Goal: Task Accomplishment & Management: Use online tool/utility

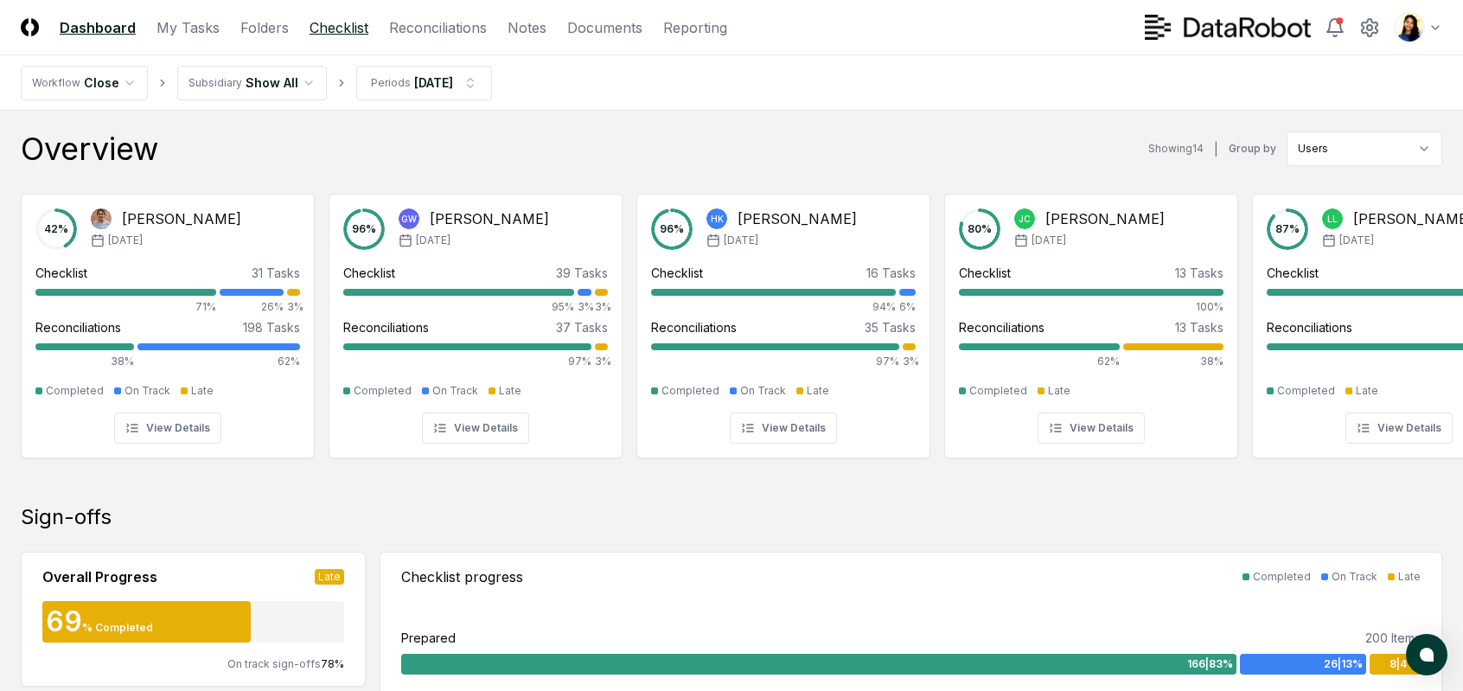
click at [331, 28] on link "Checklist" at bounding box center [339, 27] width 59 height 21
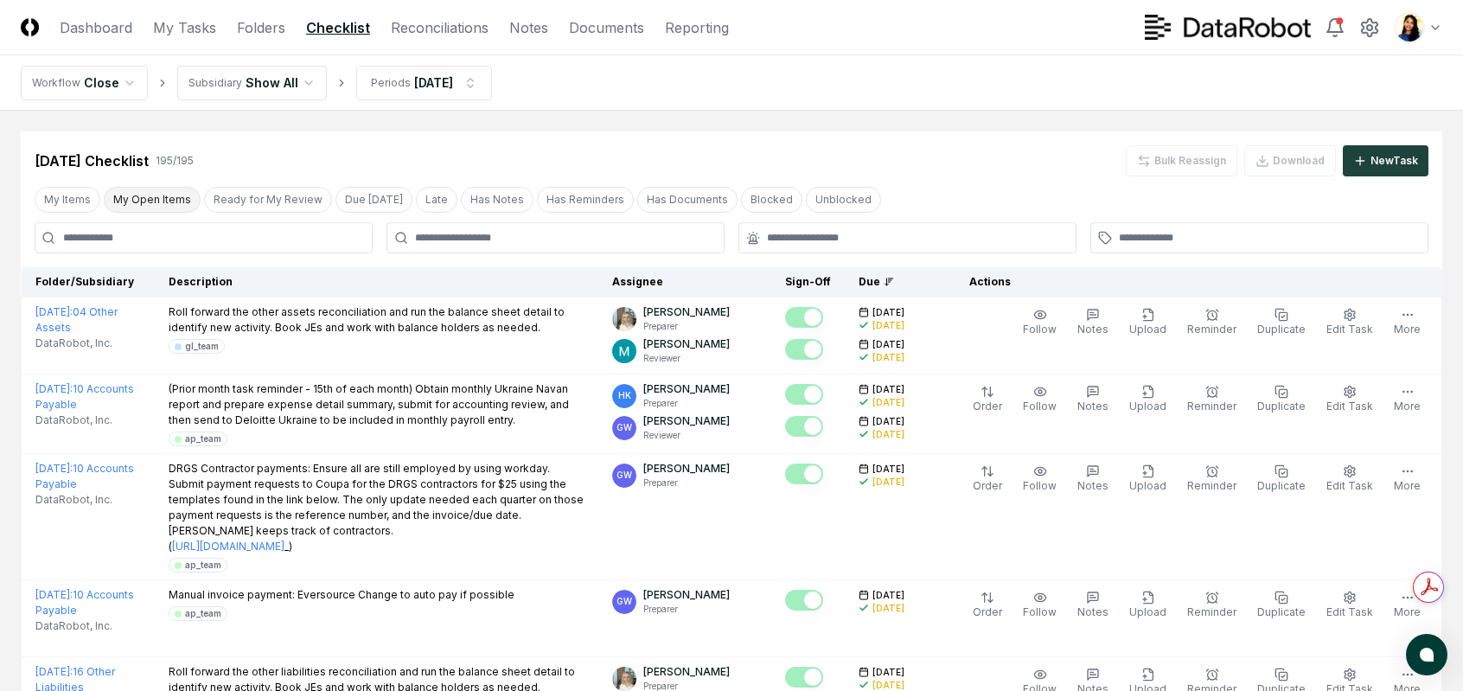
click at [141, 211] on button "My Open Items" at bounding box center [152, 200] width 97 height 26
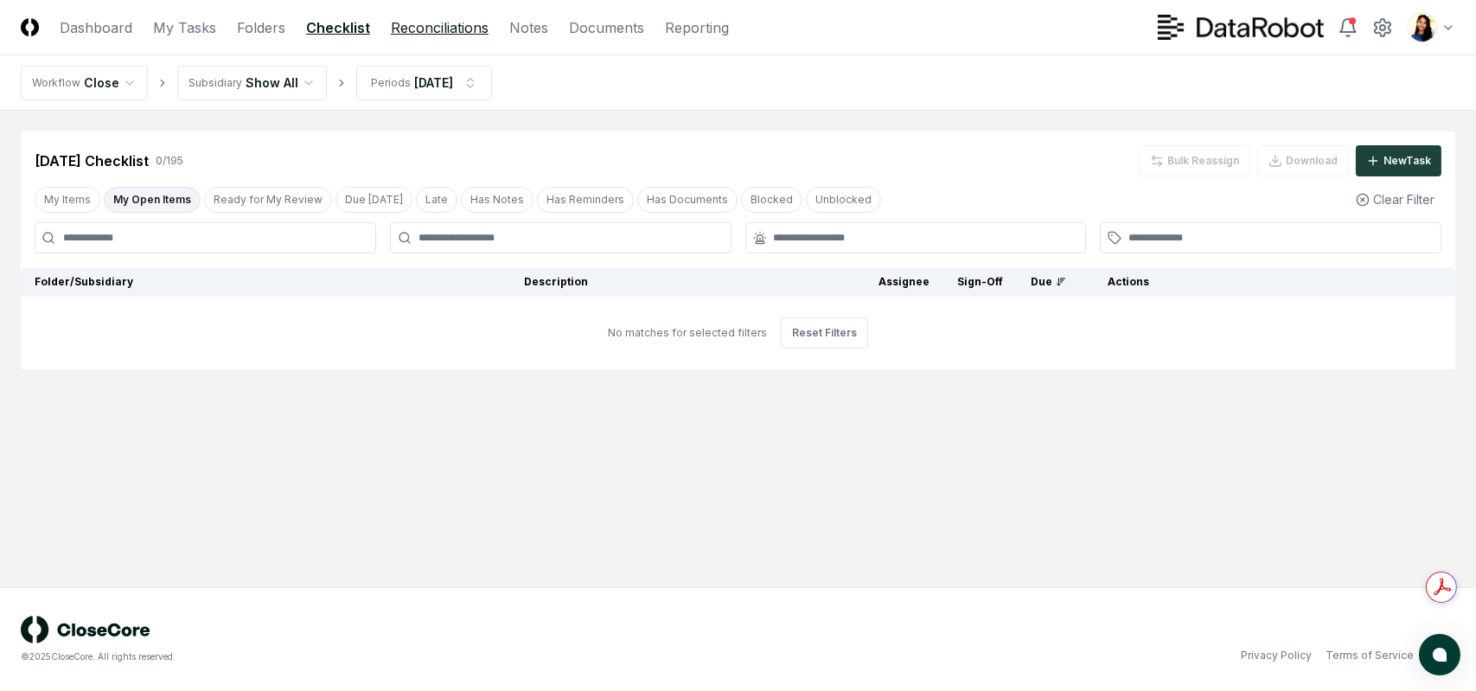
click at [450, 22] on link "Reconciliations" at bounding box center [440, 27] width 98 height 21
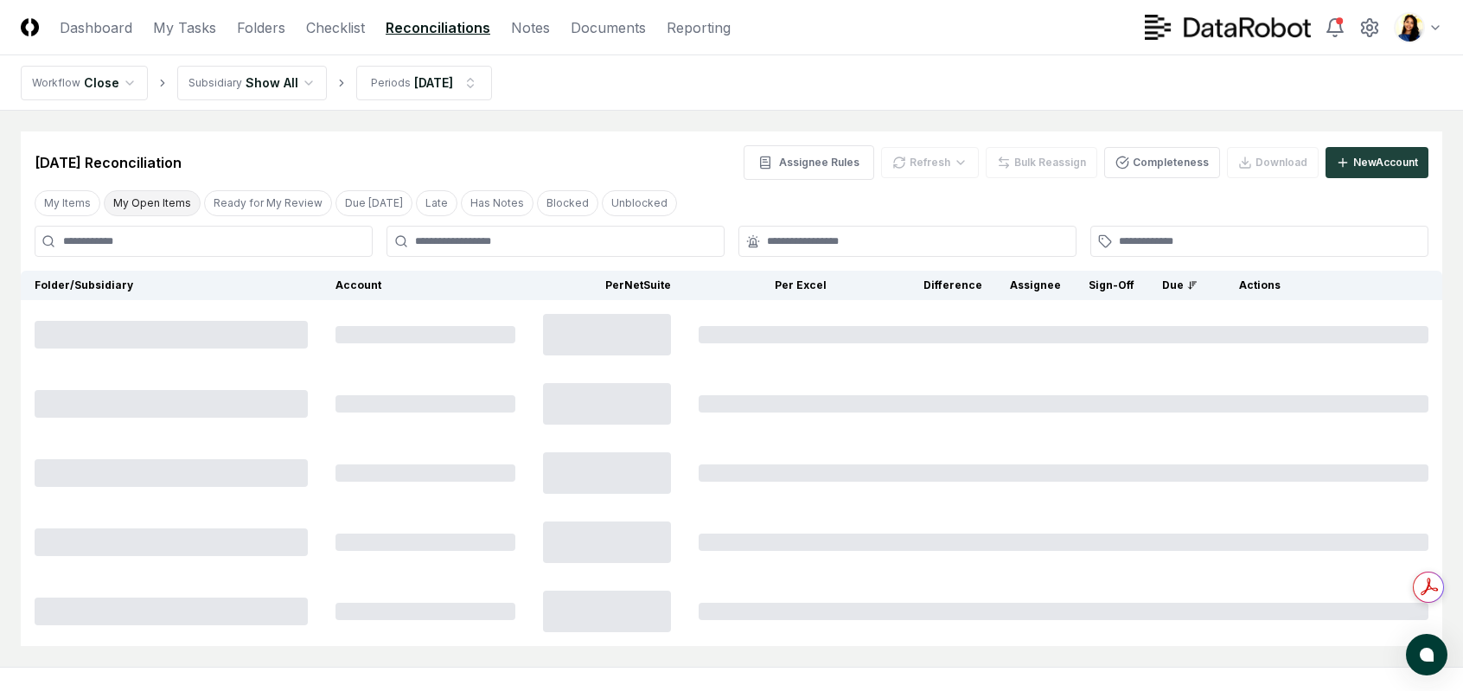
click at [180, 205] on button "My Open Items" at bounding box center [152, 203] width 97 height 26
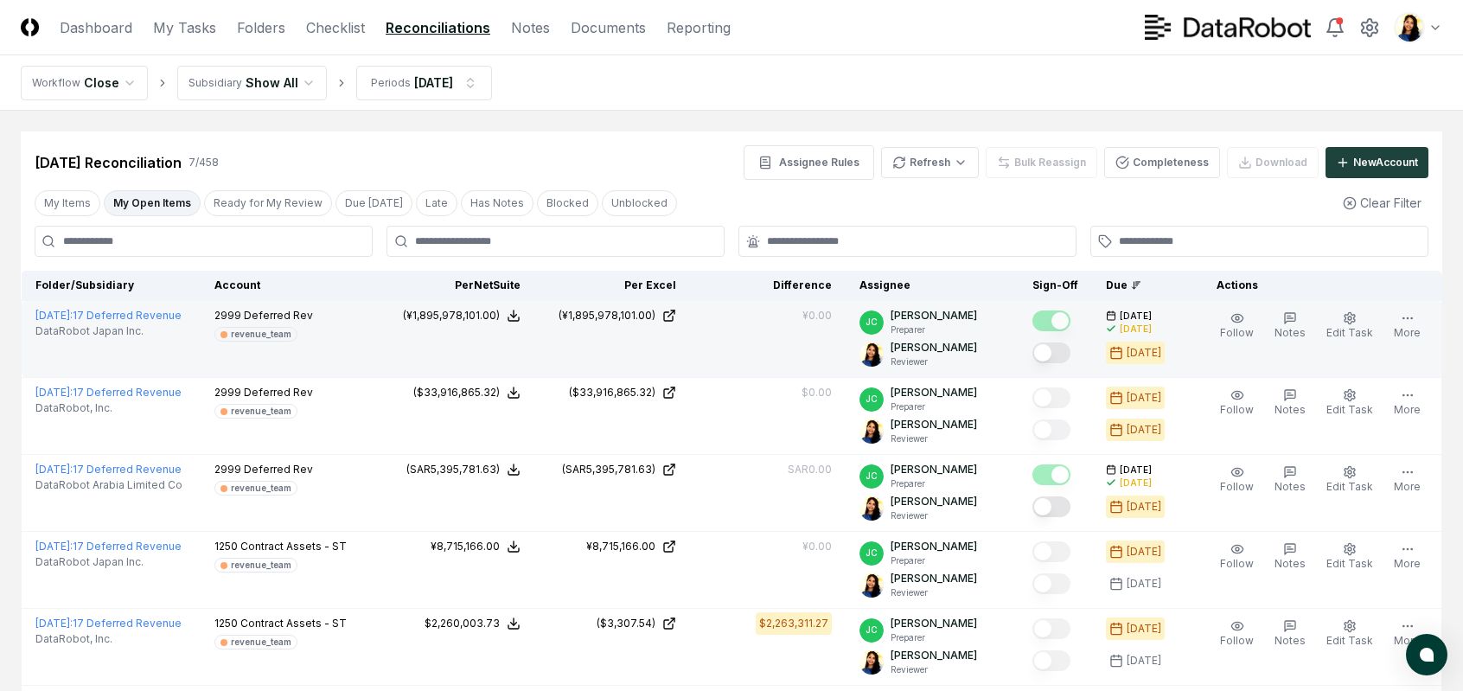
click at [1059, 348] on button "Mark complete" at bounding box center [1051, 352] width 38 height 21
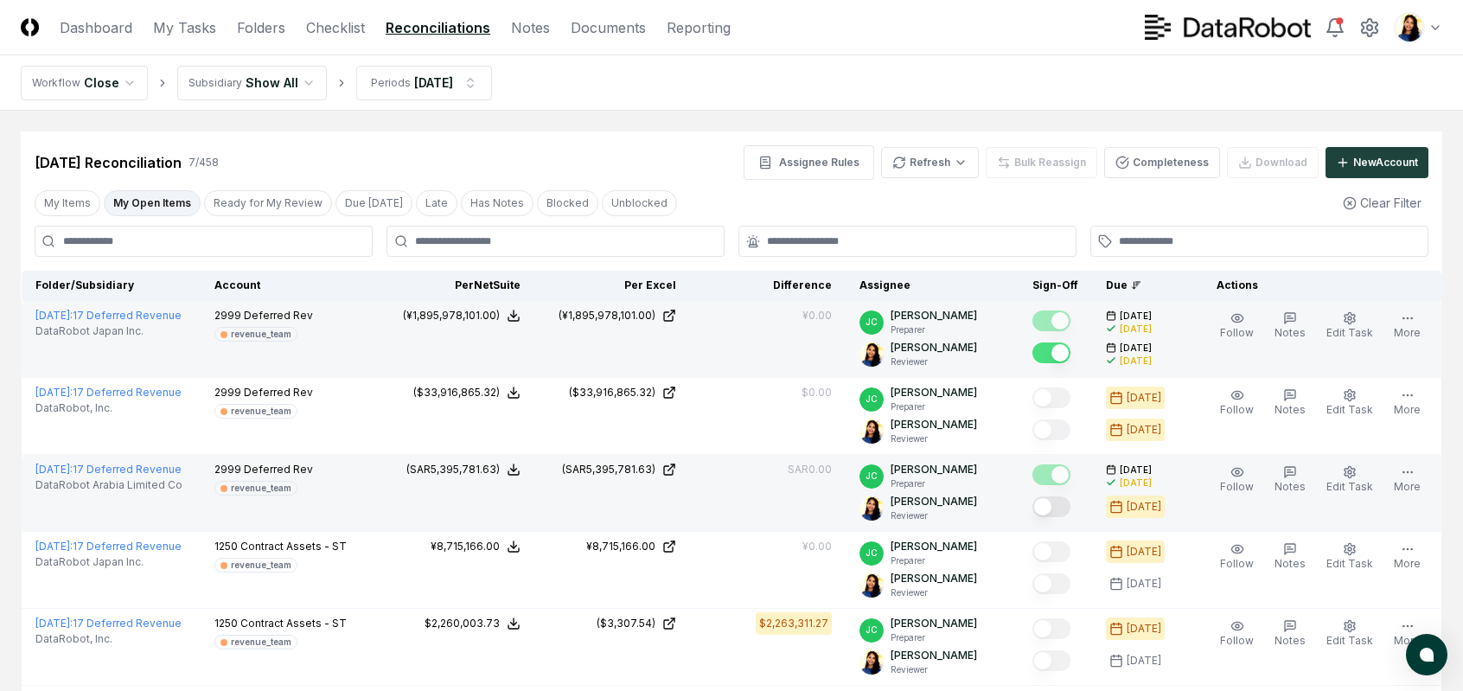
click at [1069, 513] on button "Mark complete" at bounding box center [1051, 506] width 38 height 21
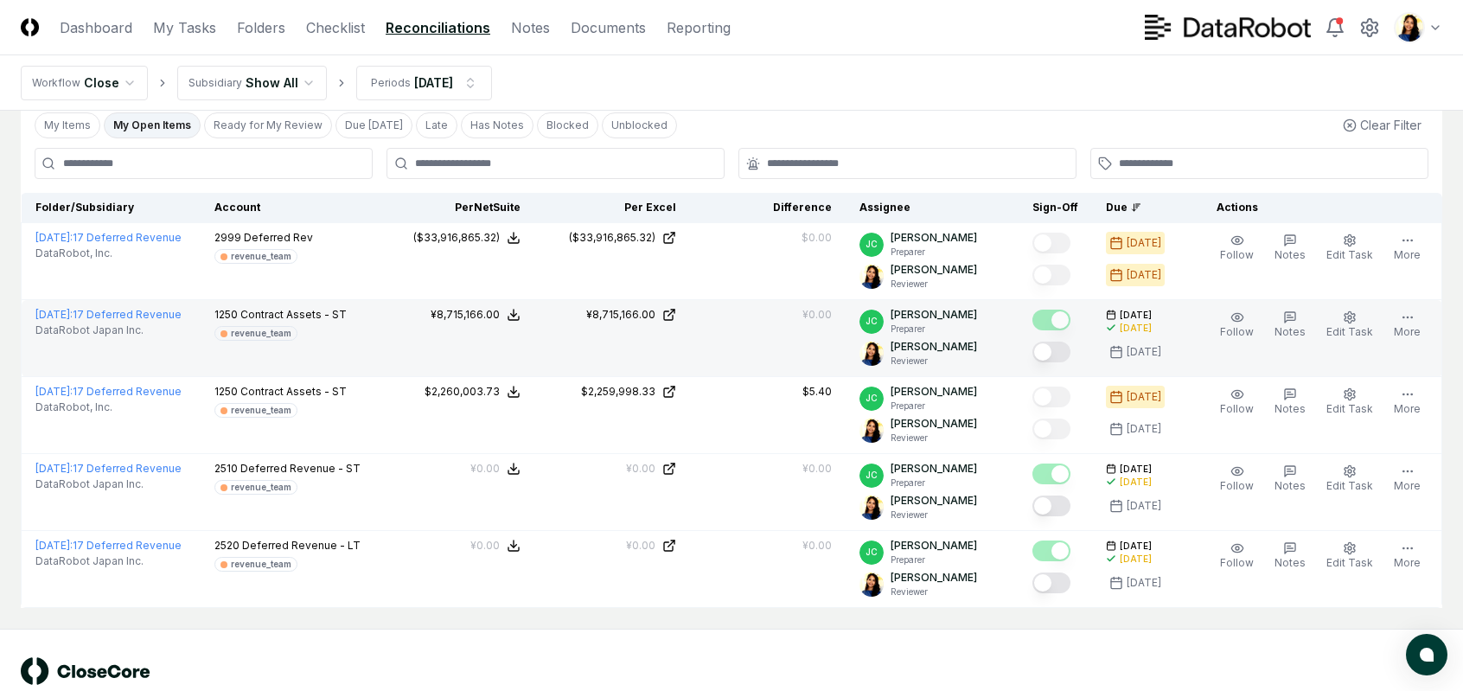
scroll to position [86, 0]
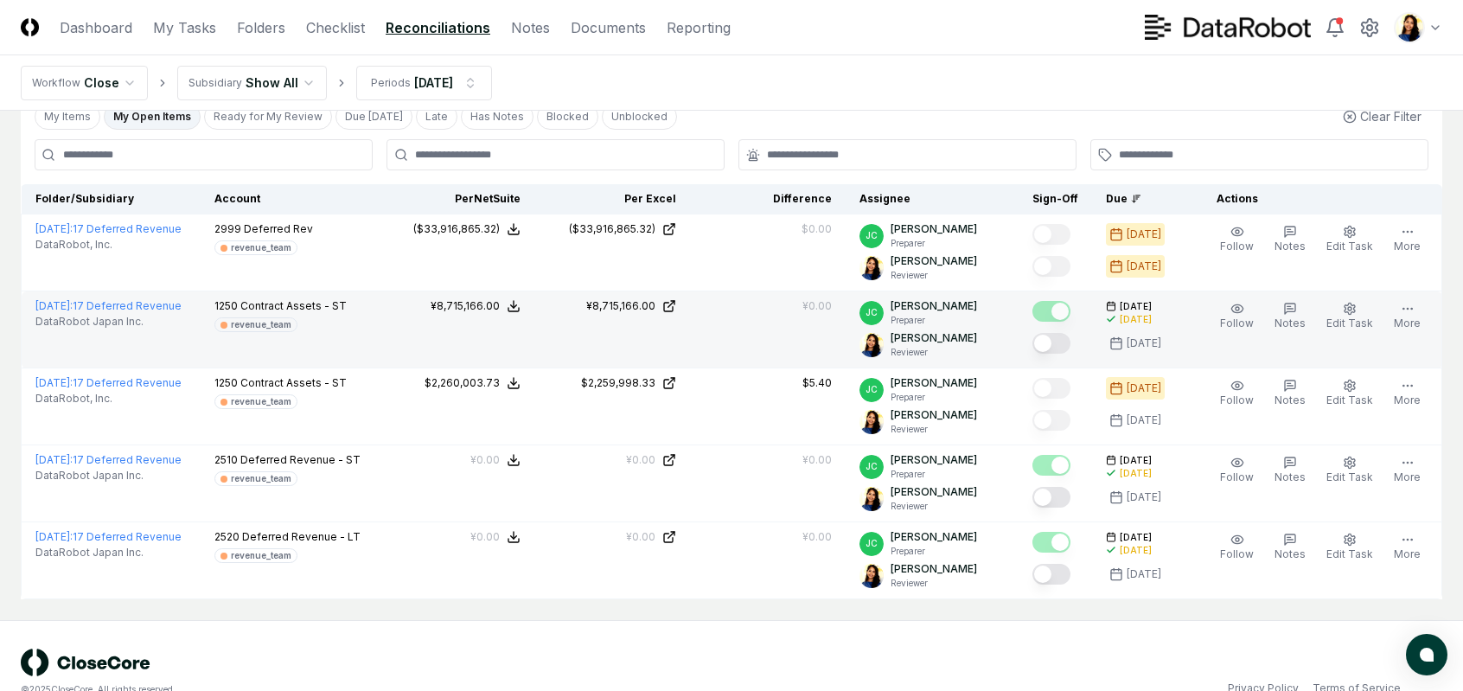
click at [1063, 348] on button "Mark complete" at bounding box center [1051, 343] width 38 height 21
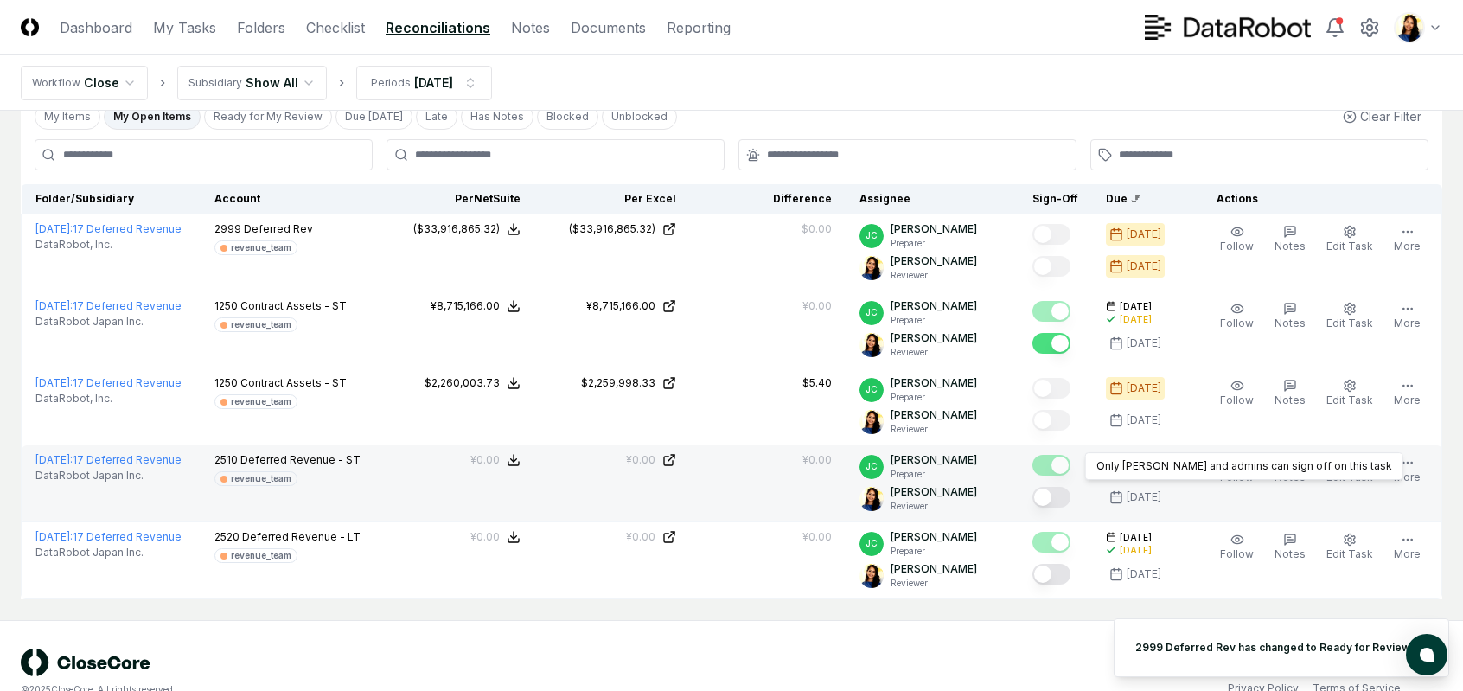
click at [1069, 492] on button "Mark complete" at bounding box center [1051, 497] width 38 height 21
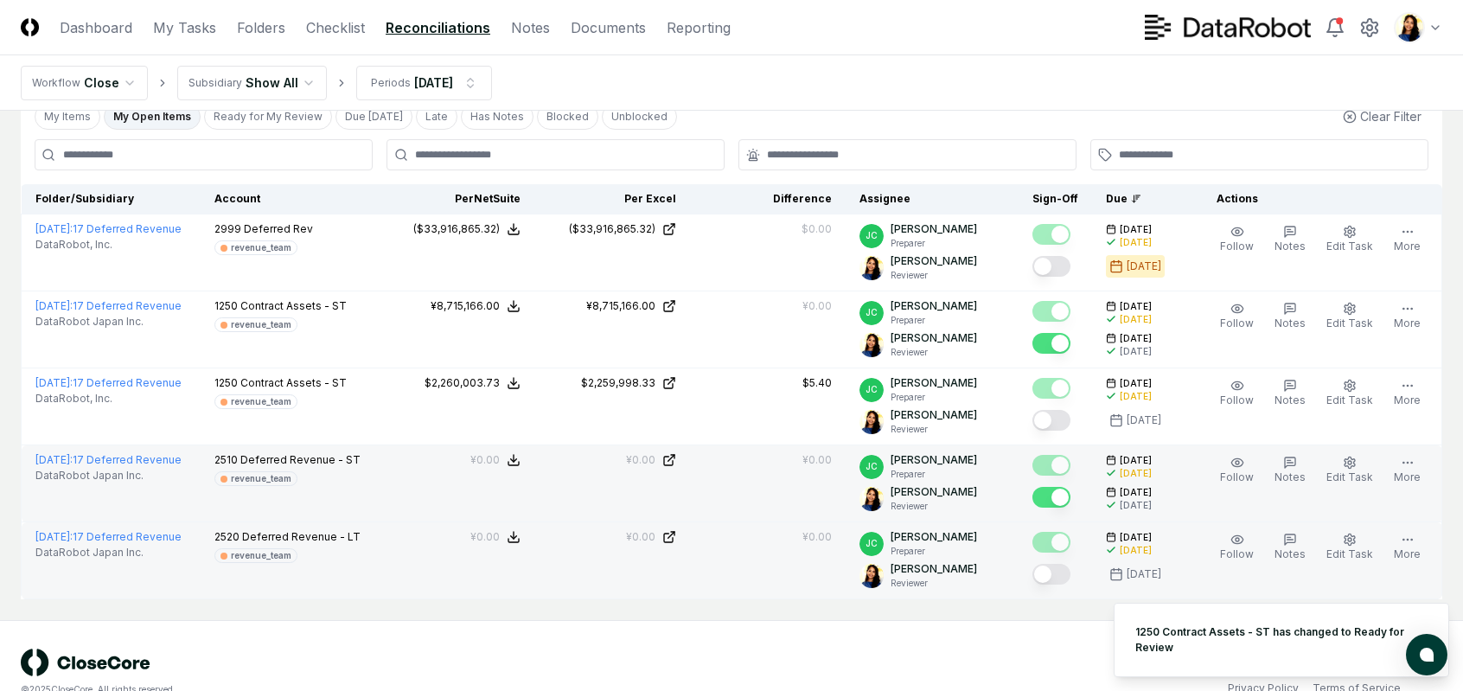
click at [1055, 584] on button "Mark complete" at bounding box center [1051, 574] width 38 height 21
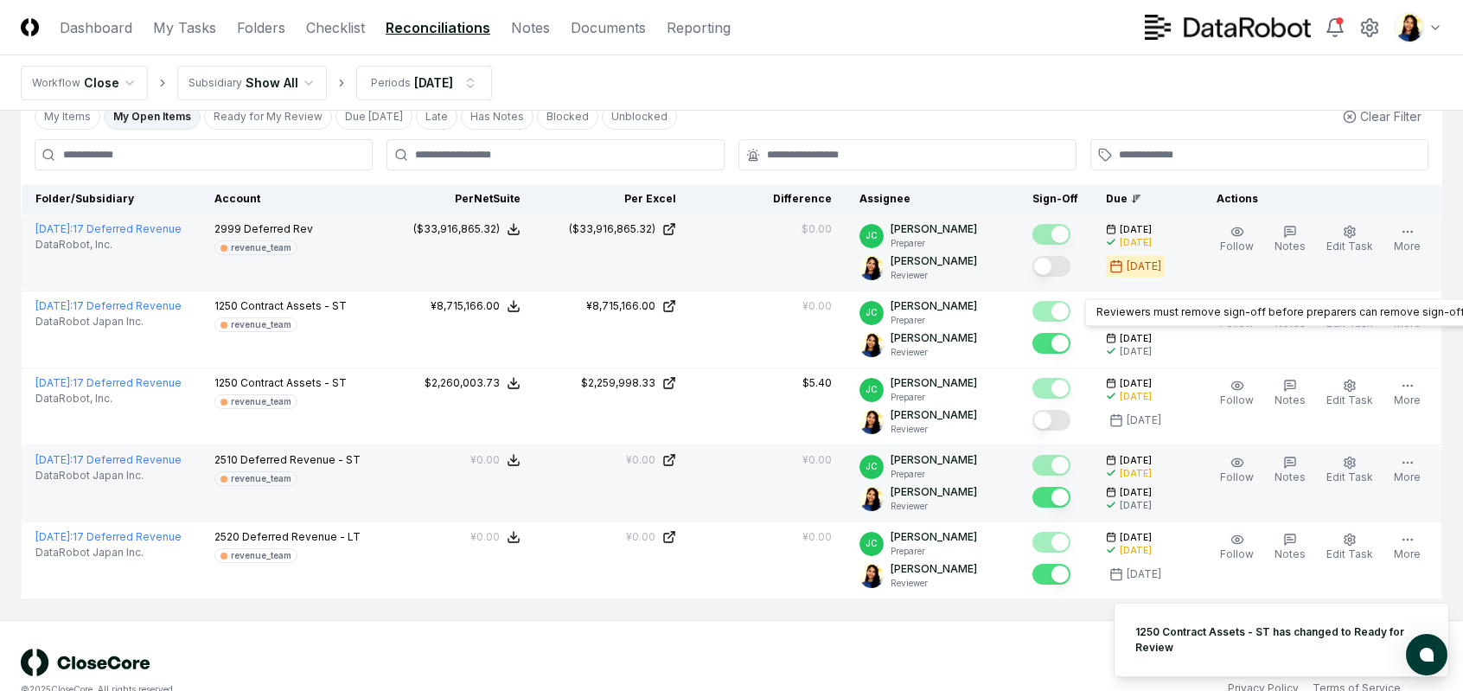
click at [1067, 277] on div at bounding box center [1051, 267] width 38 height 23
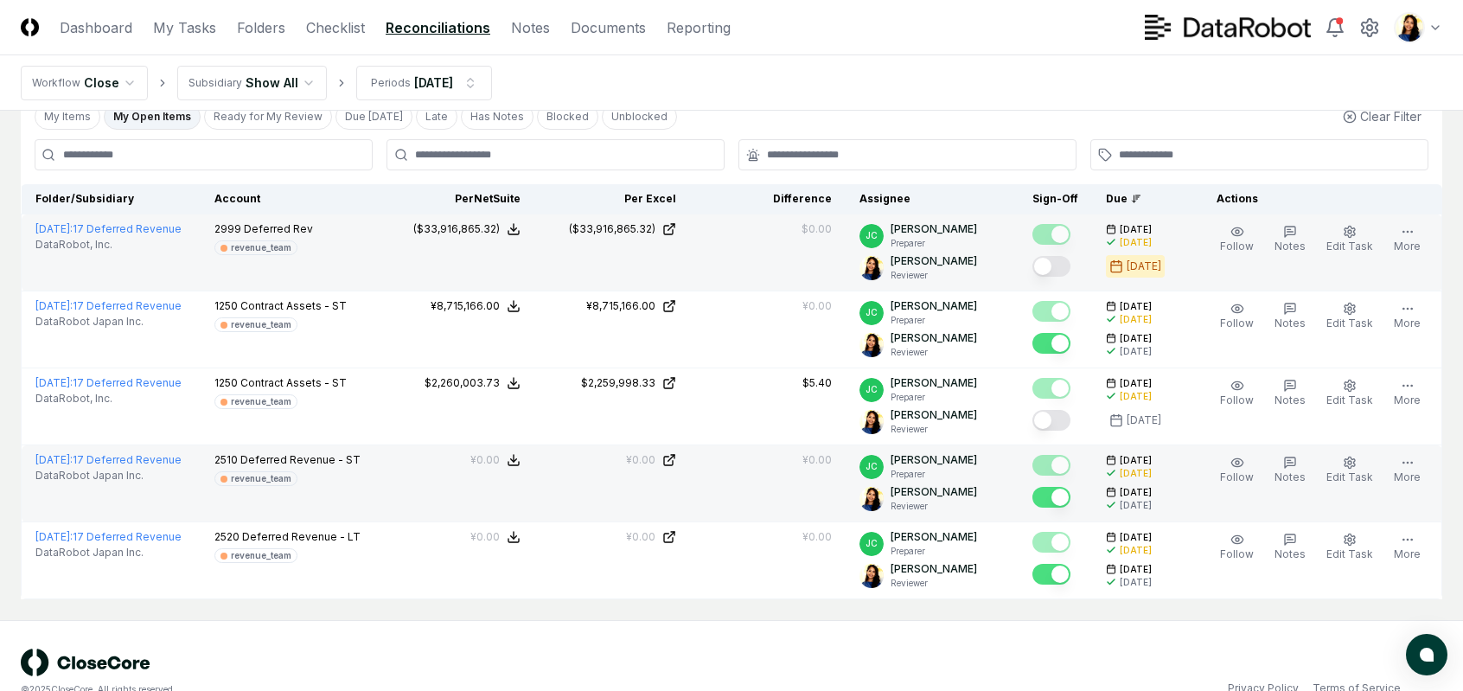
click at [1064, 265] on button "Mark complete" at bounding box center [1051, 266] width 38 height 21
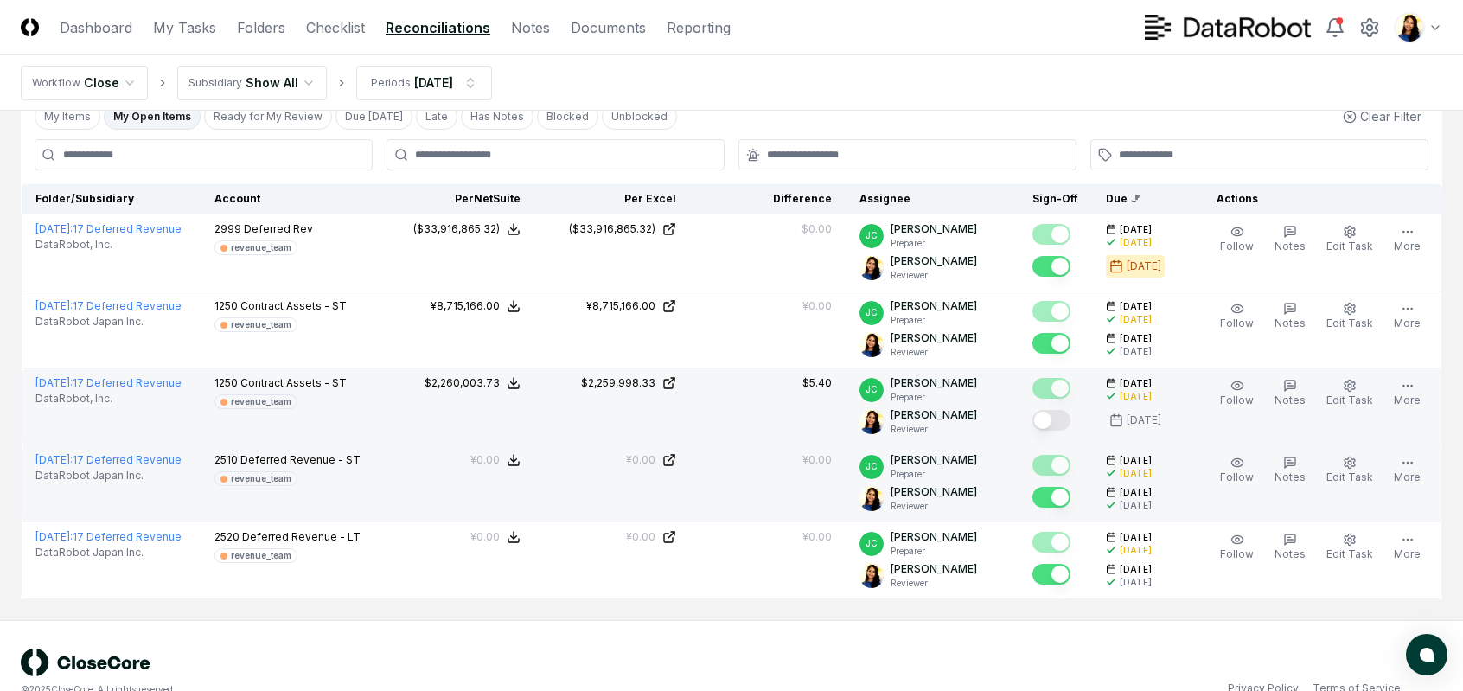
click at [1068, 421] on button "Mark complete" at bounding box center [1051, 420] width 38 height 21
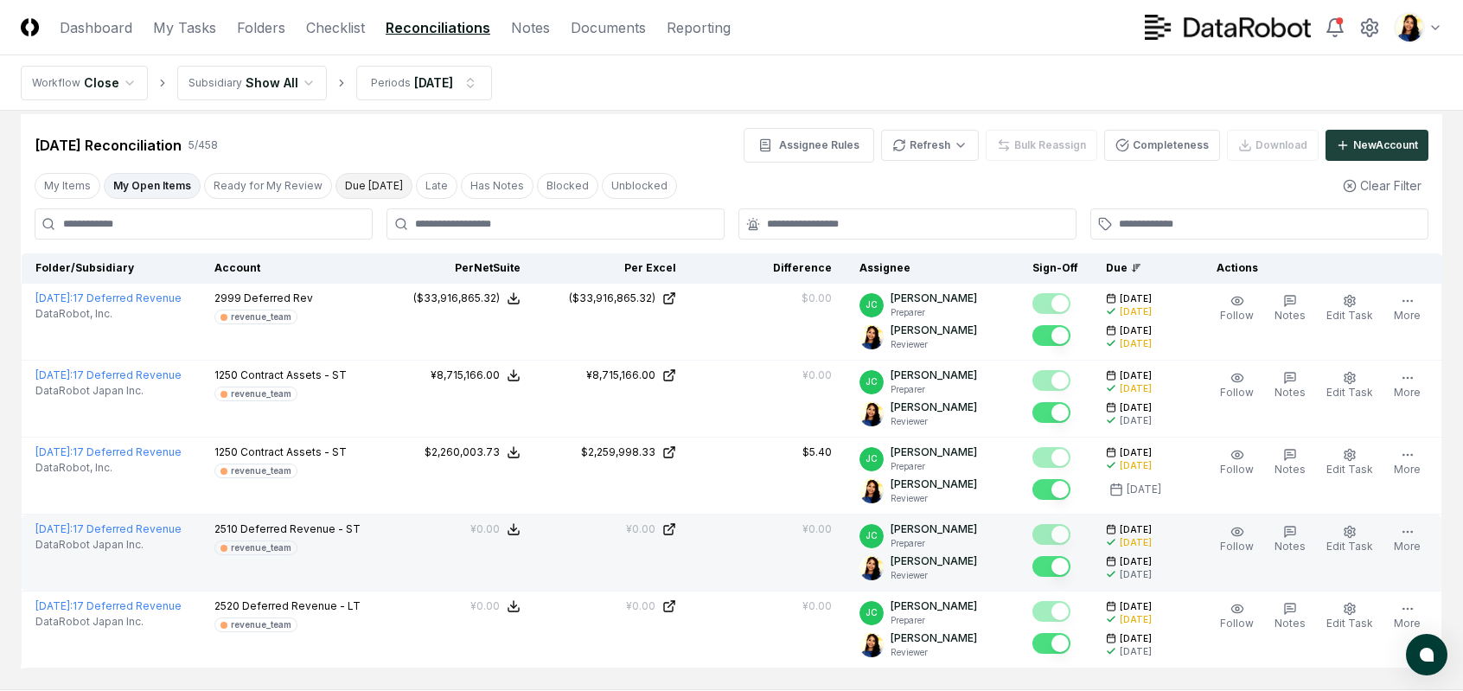
scroll to position [0, 0]
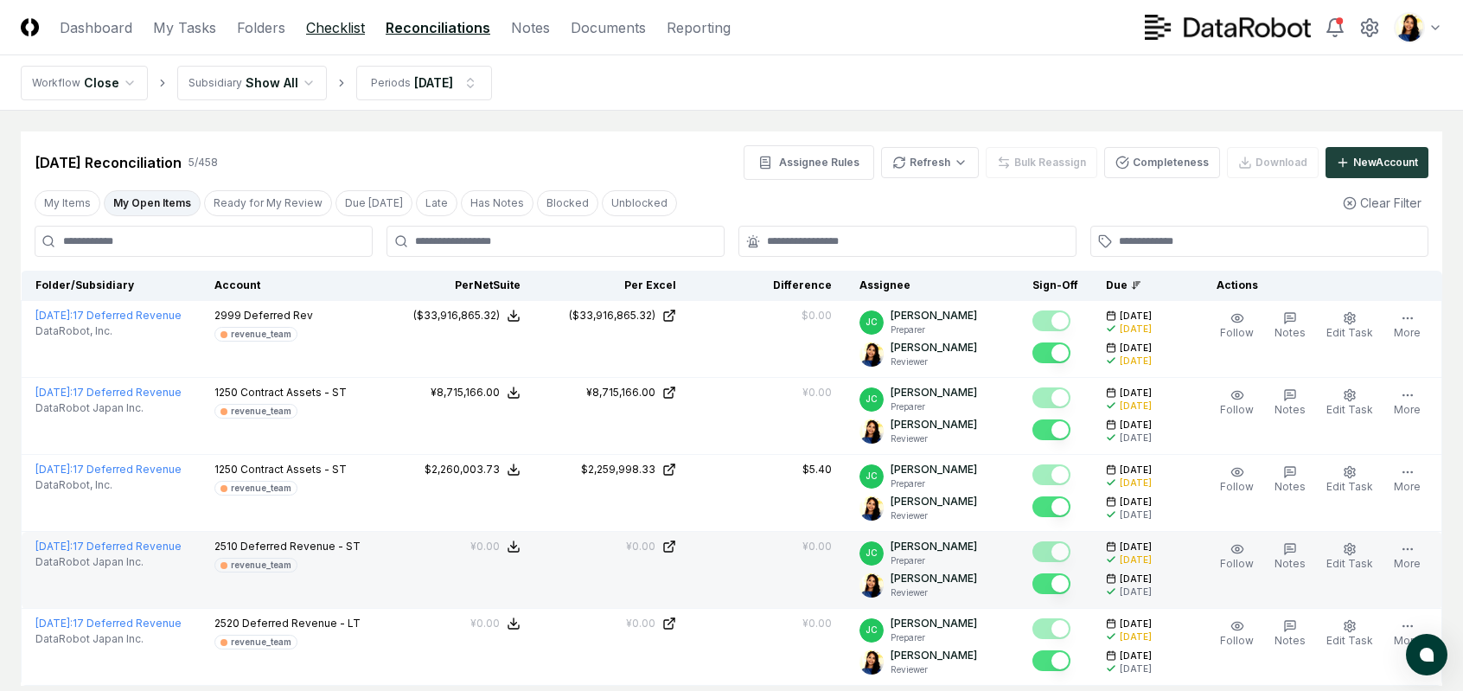
click at [331, 24] on link "Checklist" at bounding box center [335, 27] width 59 height 21
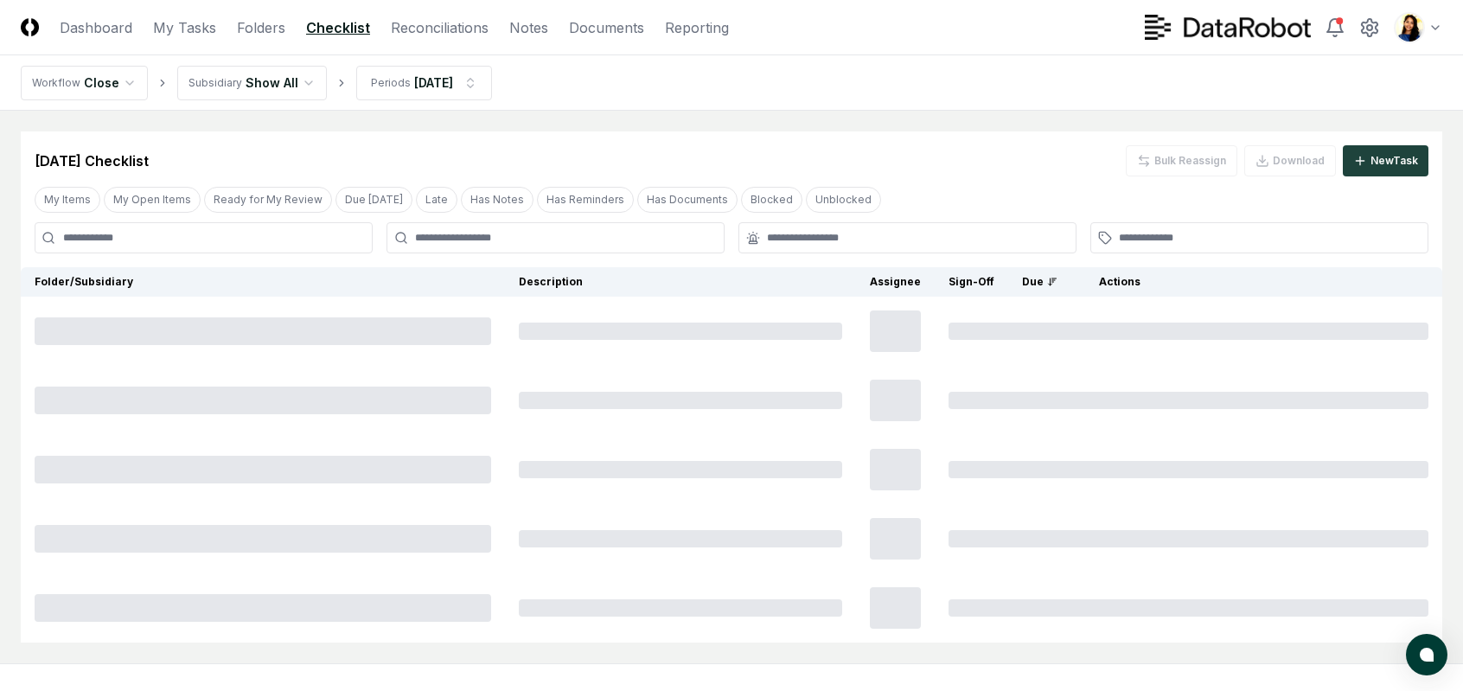
click at [425, 39] on header "CloseCore Dashboard My Tasks Folders Checklist Reconciliations Notes Documents …" at bounding box center [731, 27] width 1463 height 55
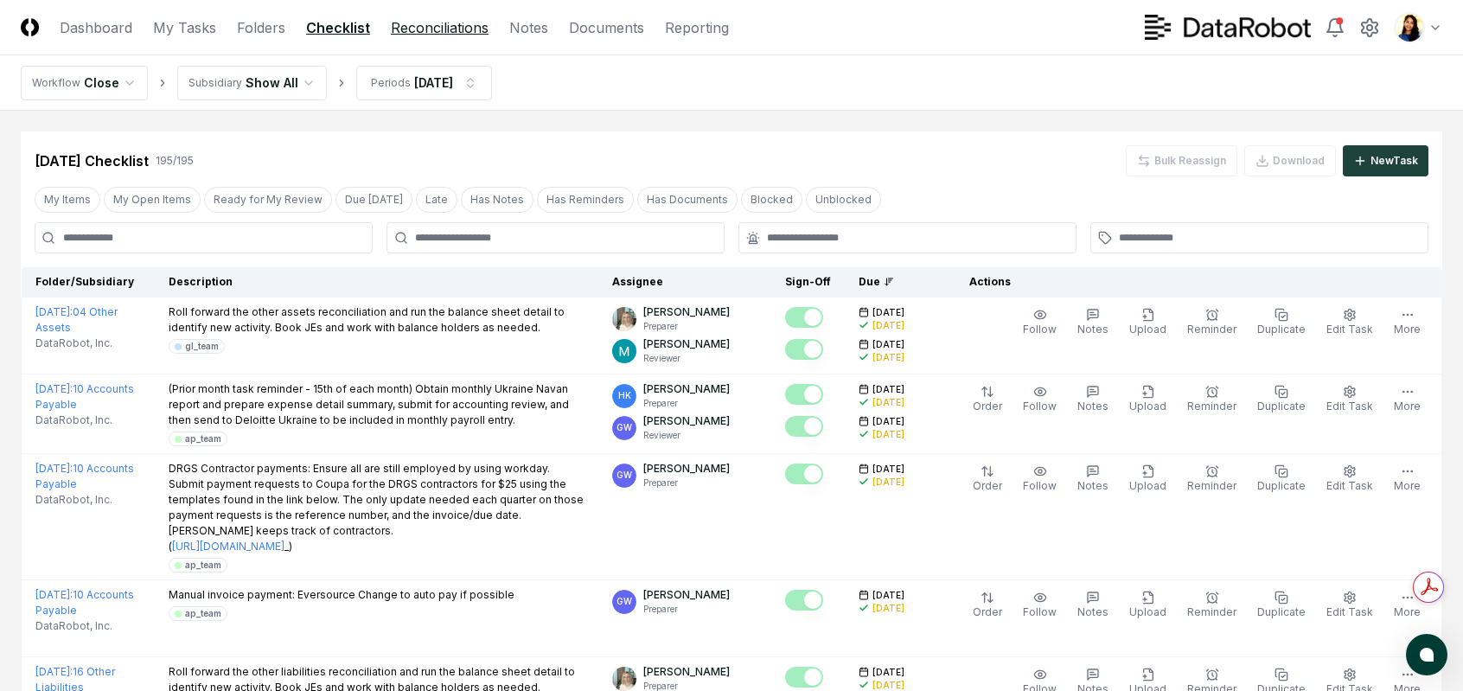
click at [418, 21] on link "Reconciliations" at bounding box center [440, 27] width 98 height 21
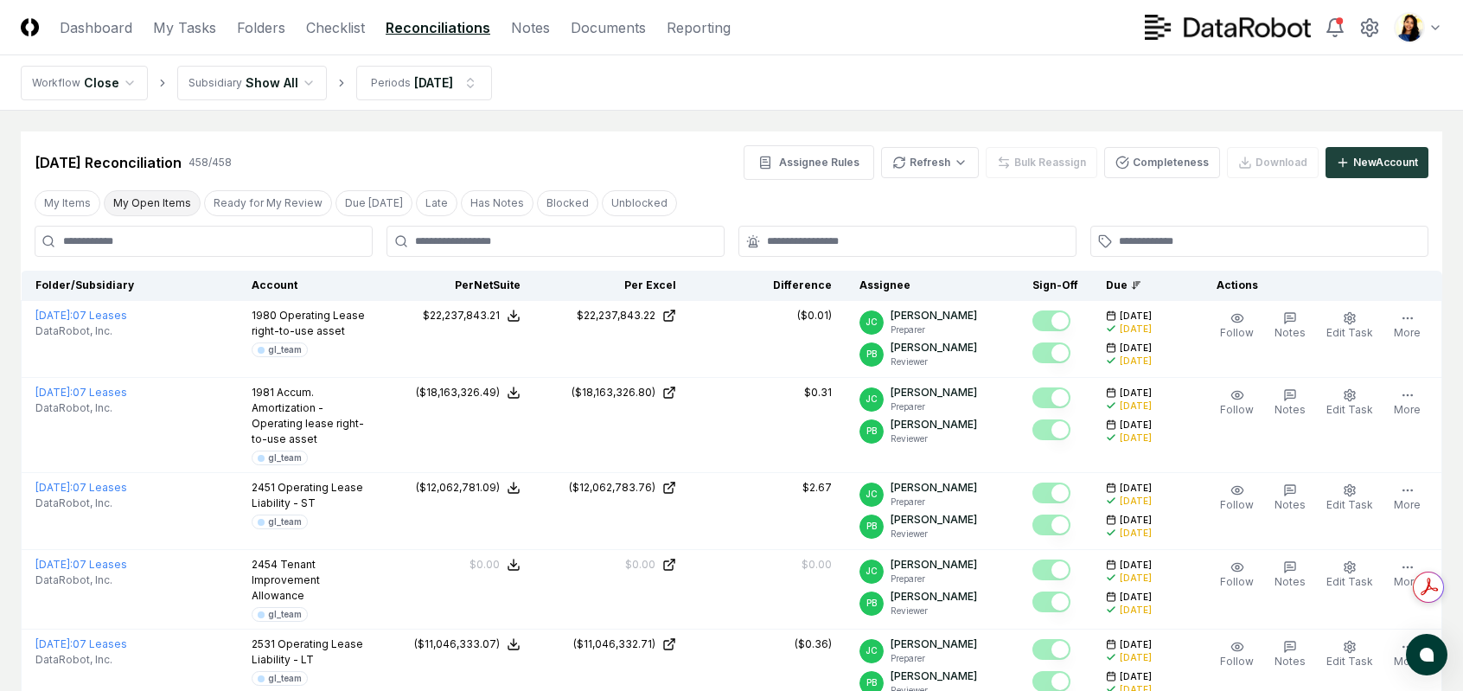
click at [167, 200] on button "My Open Items" at bounding box center [152, 203] width 97 height 26
